Goal: Task Accomplishment & Management: Complete application form

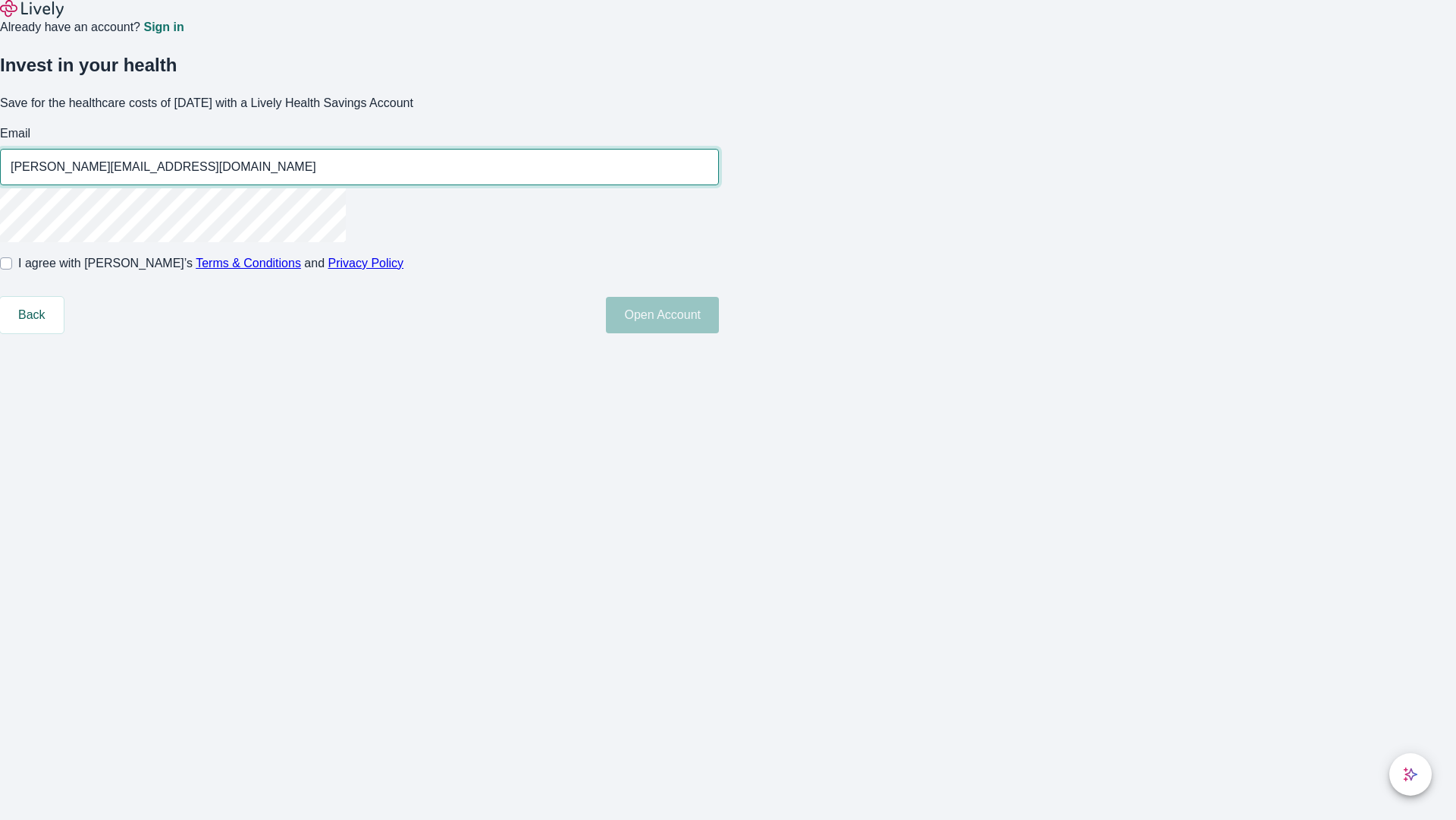
type input "[PERSON_NAME][EMAIL_ADDRESS][DOMAIN_NAME]"
click at [13, 269] on input "I agree with Lively’s Terms & Conditions and Privacy Policy" at bounding box center [6, 263] width 13 height 13
checkbox input "true"
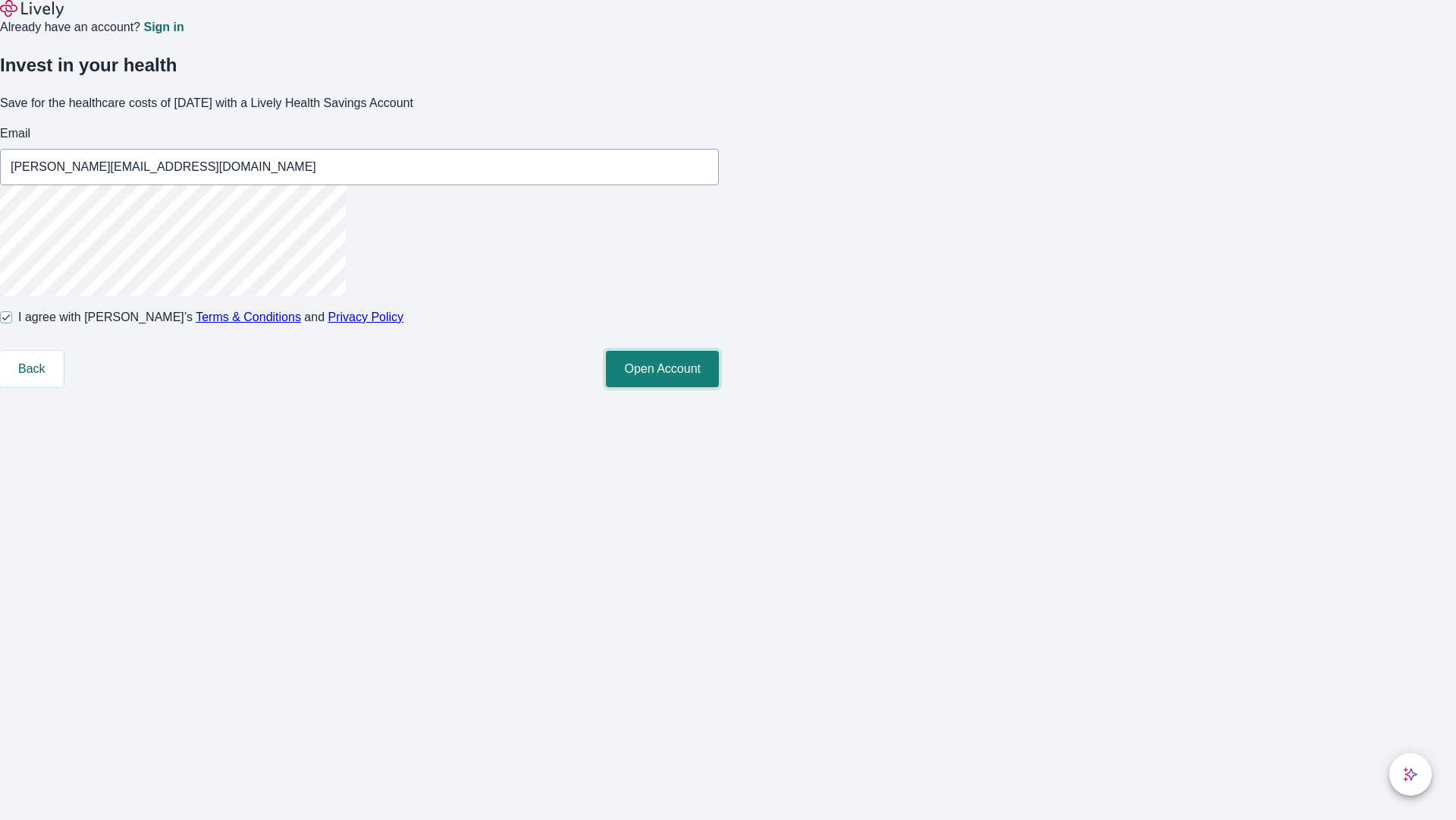
click at [719, 387] on button "Open Account" at bounding box center [662, 369] width 113 height 37
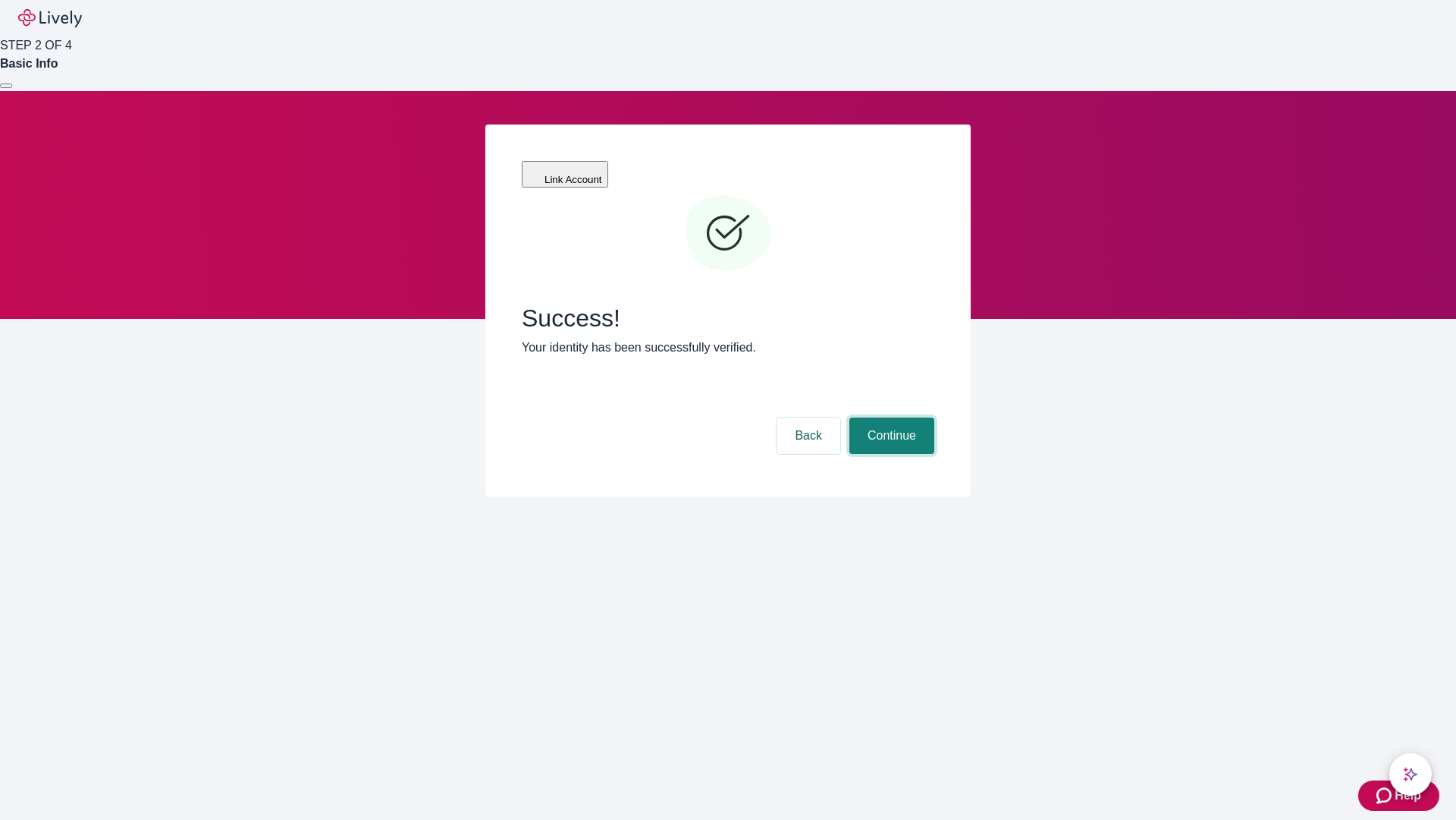
click at [890, 418] on button "Continue" at bounding box center [892, 436] width 85 height 37
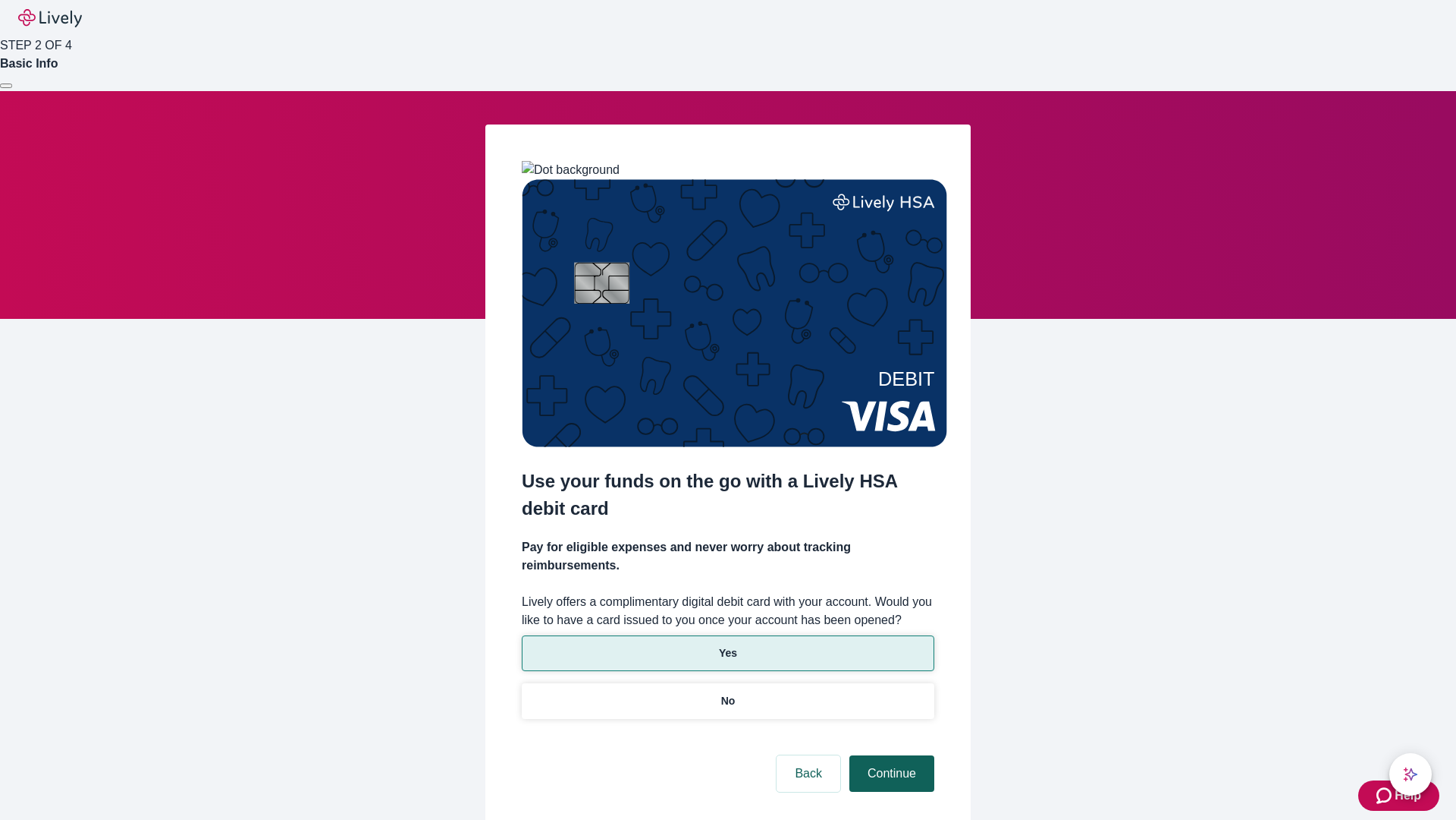
click at [728, 645] on p "Yes" at bounding box center [728, 653] width 18 height 16
click at [890, 755] on button "Continue" at bounding box center [892, 773] width 85 height 37
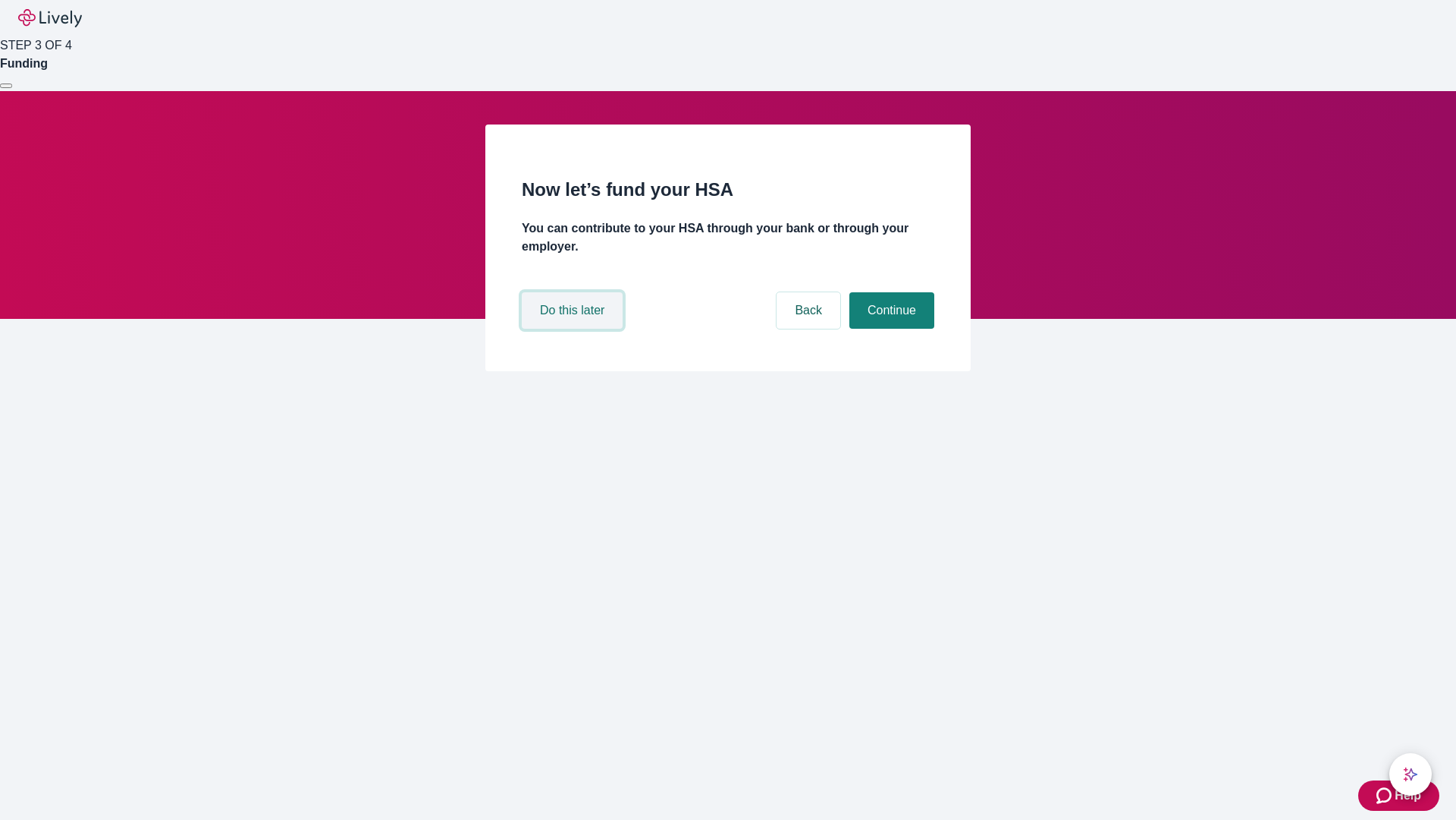
click at [575, 329] on button "Do this later" at bounding box center [572, 310] width 101 height 37
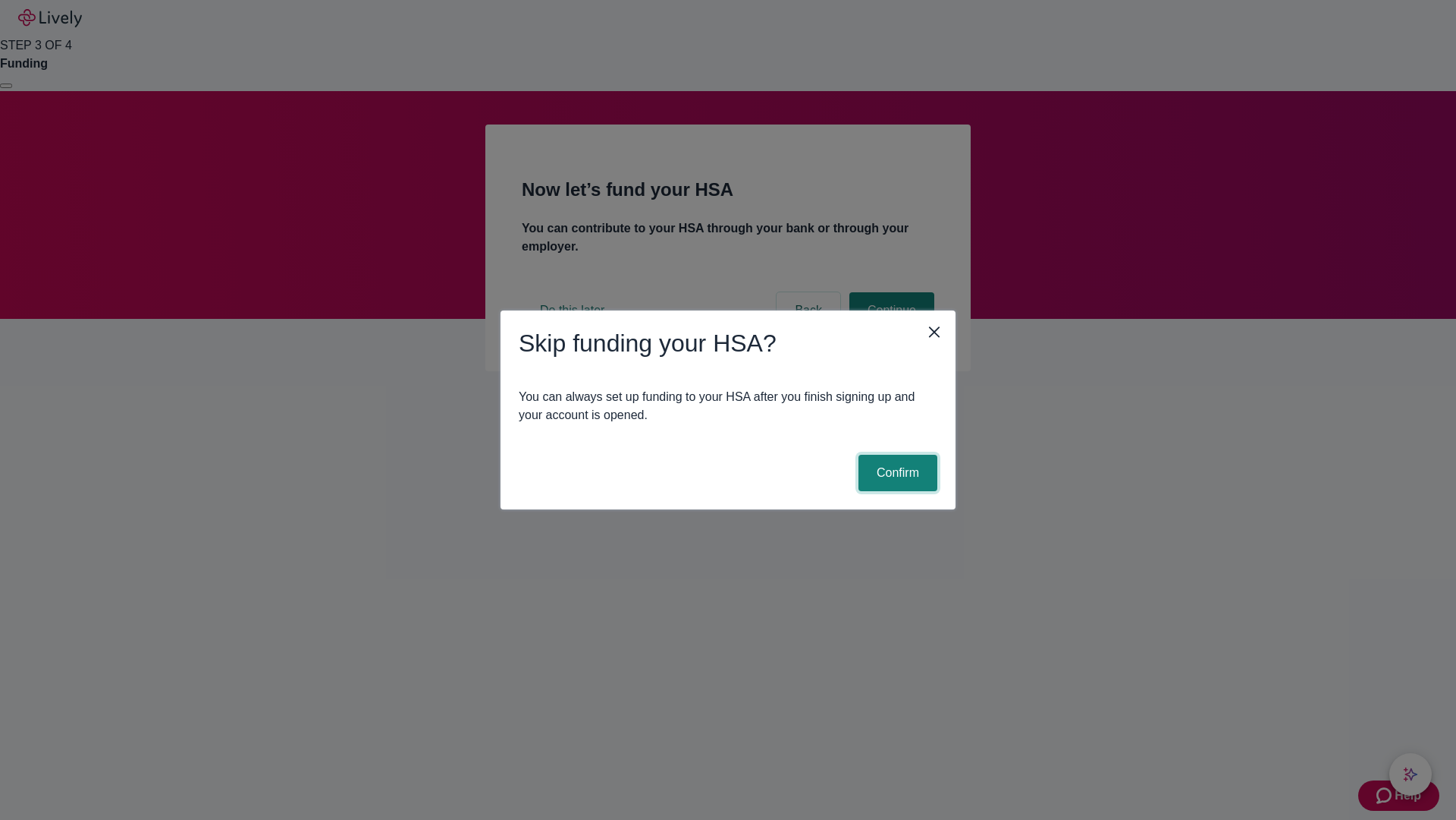
click at [896, 473] on button "Confirm" at bounding box center [898, 473] width 79 height 37
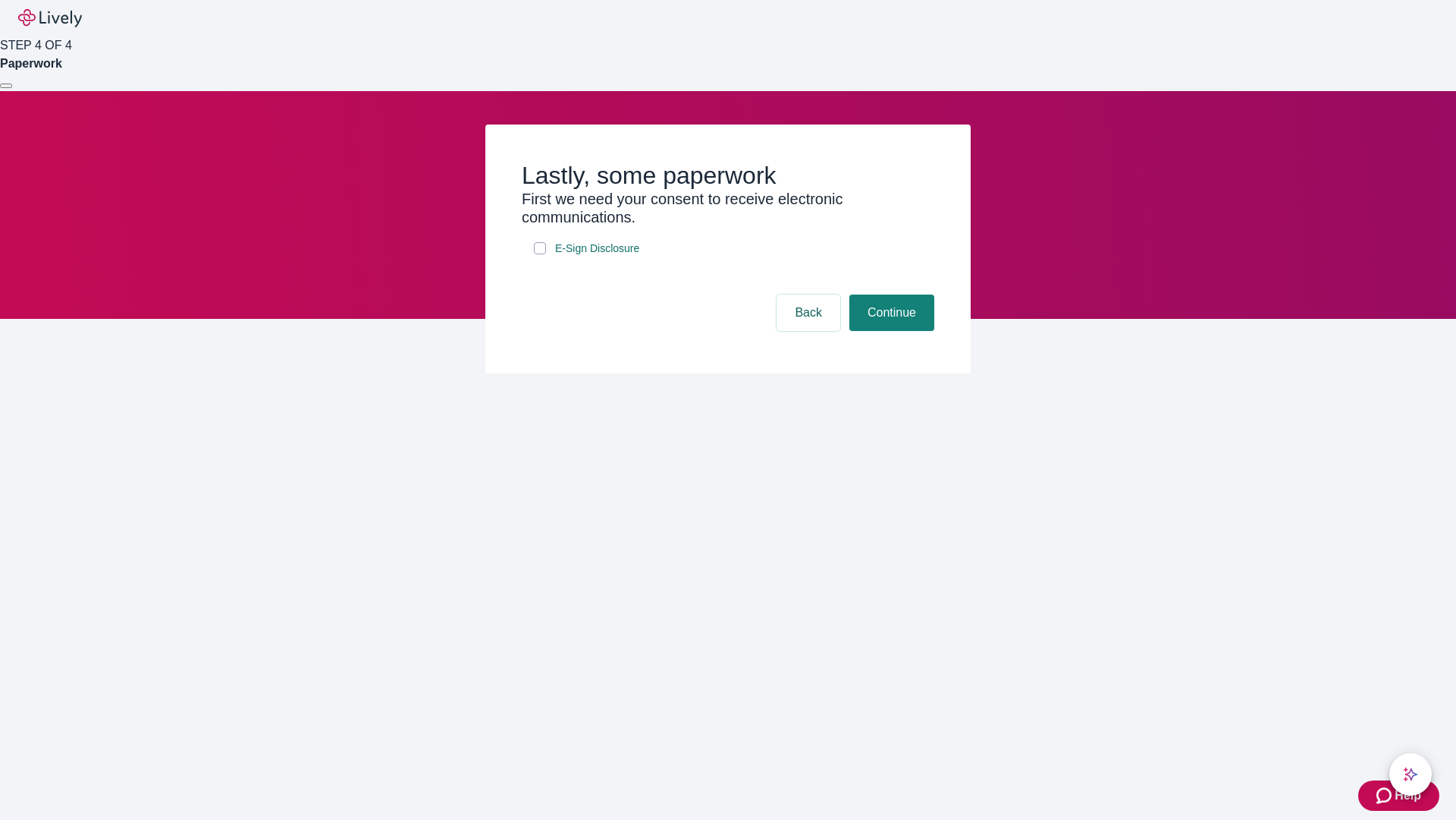
click at [540, 254] on input "E-Sign Disclosure" at bounding box center [539, 248] width 13 height 13
checkbox input "true"
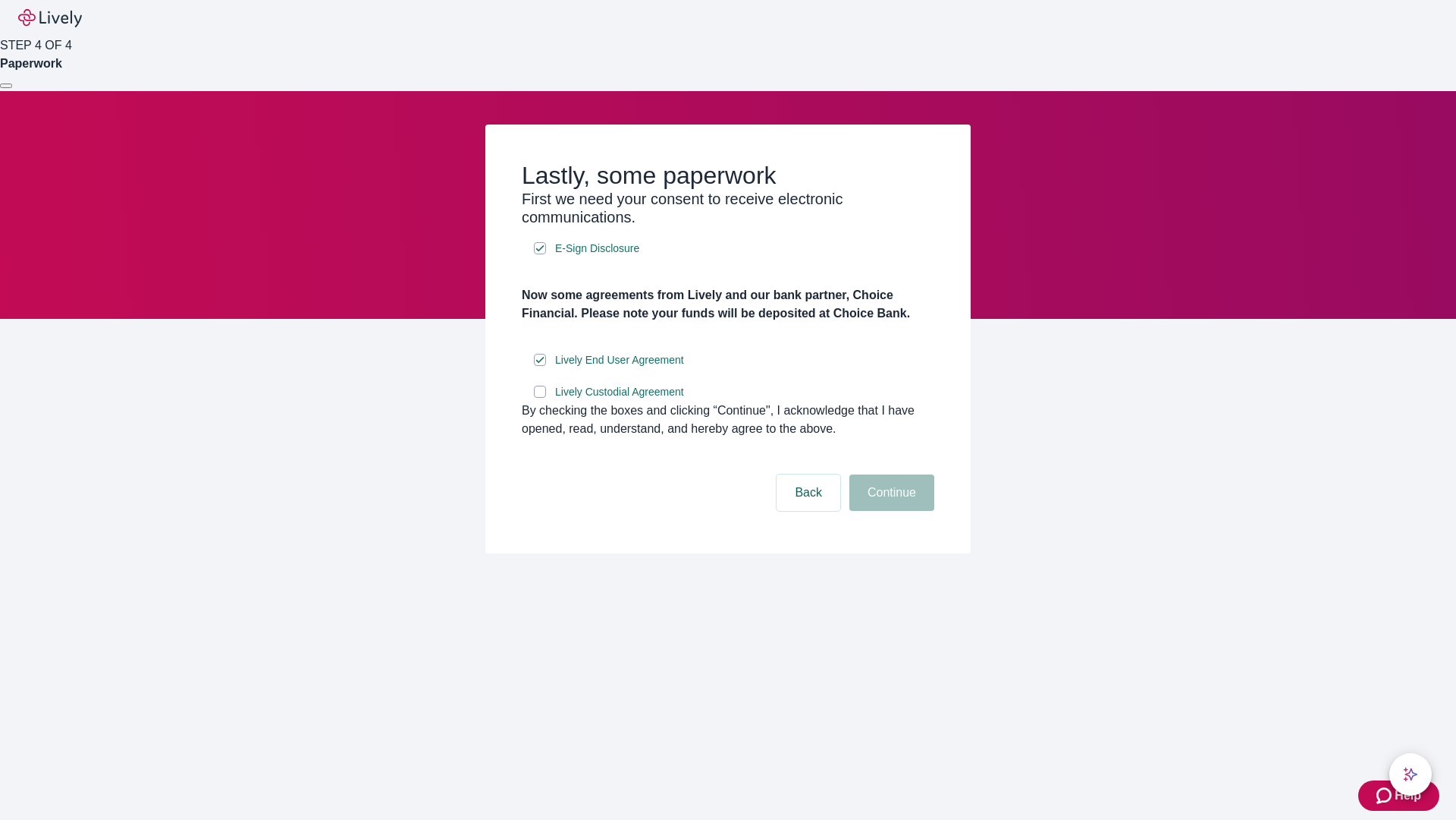
click at [540, 397] on input "Lively Custodial Agreement" at bounding box center [539, 392] width 13 height 13
checkbox input "true"
click at [890, 510] on button "Continue" at bounding box center [892, 493] width 85 height 37
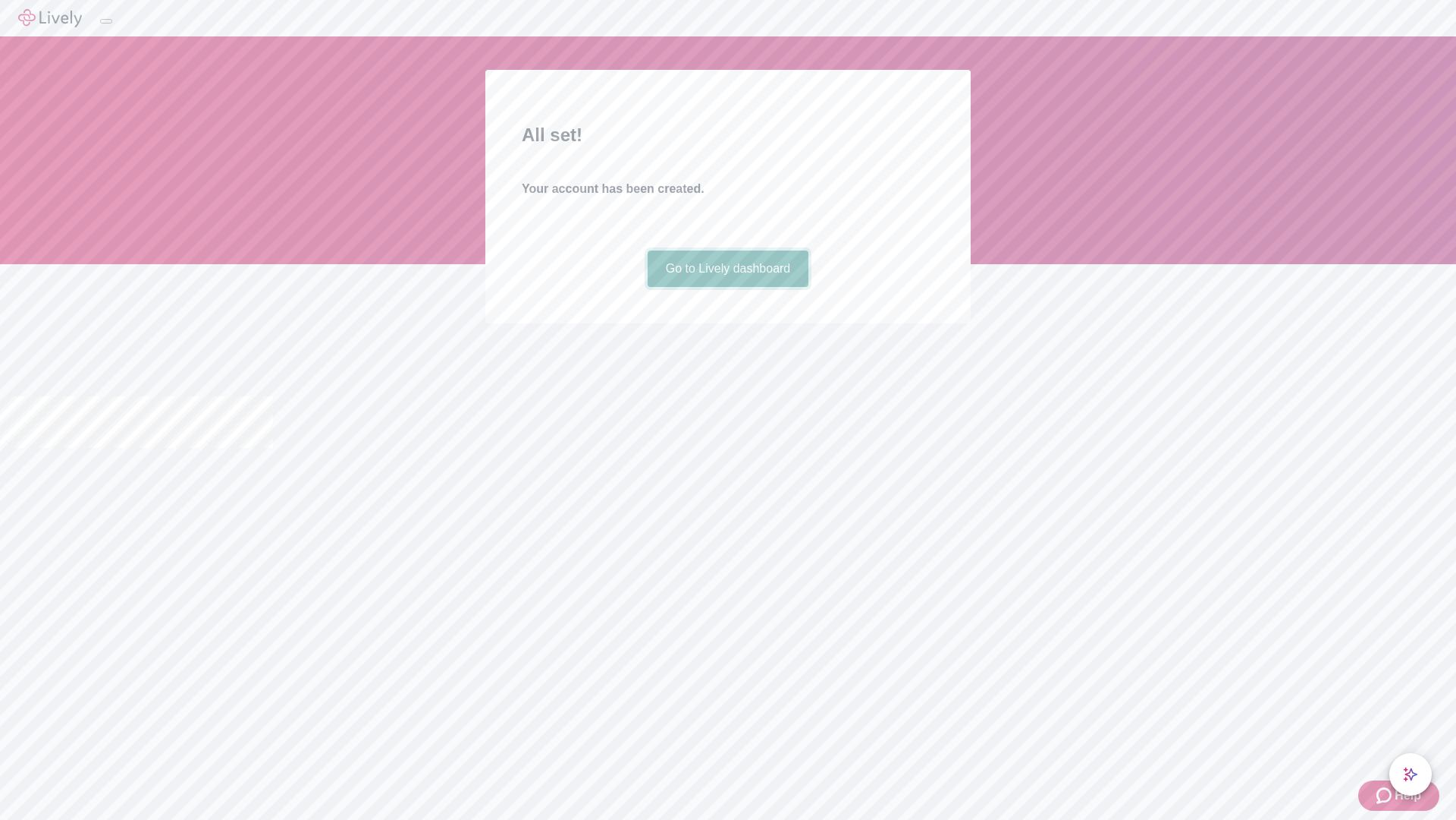
click at [728, 287] on link "Go to Lively dashboard" at bounding box center [728, 269] width 161 height 37
